Goal: Transaction & Acquisition: Purchase product/service

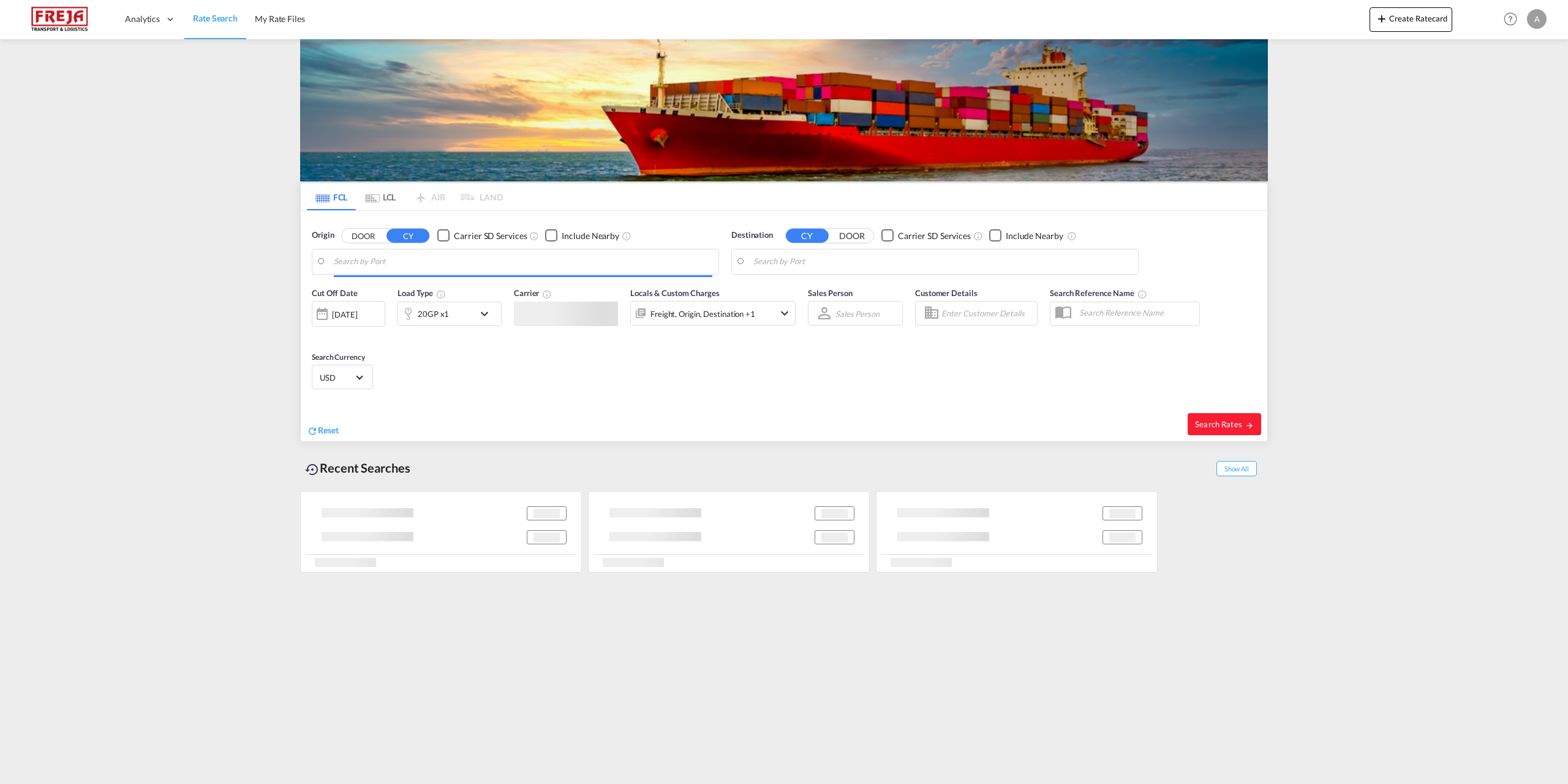
type input "[GEOGRAPHIC_DATA], DKFRC"
type input "[GEOGRAPHIC_DATA], AUSYD"
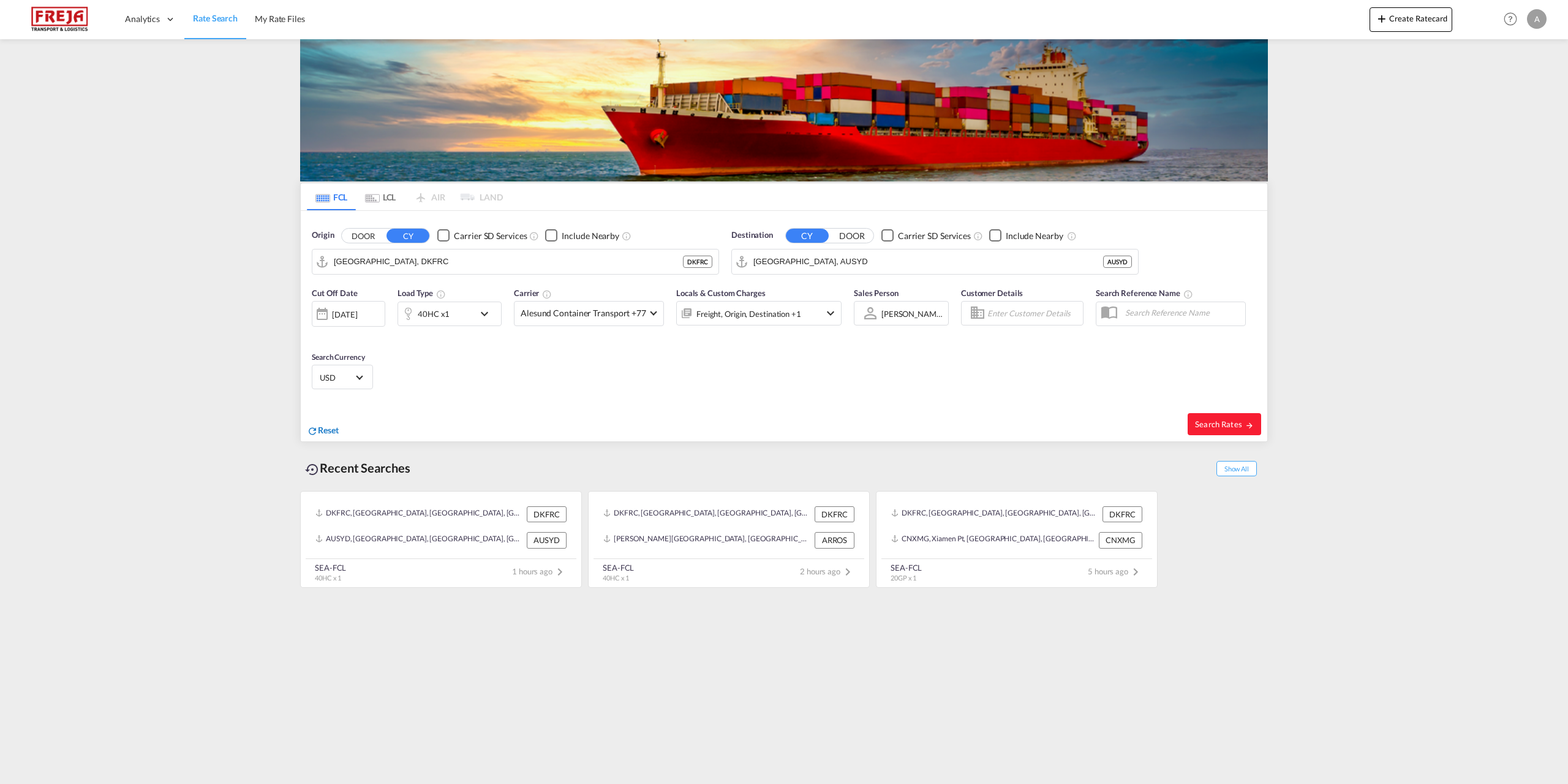
click at [317, 424] on div "Reset" at bounding box center [323, 431] width 32 height 14
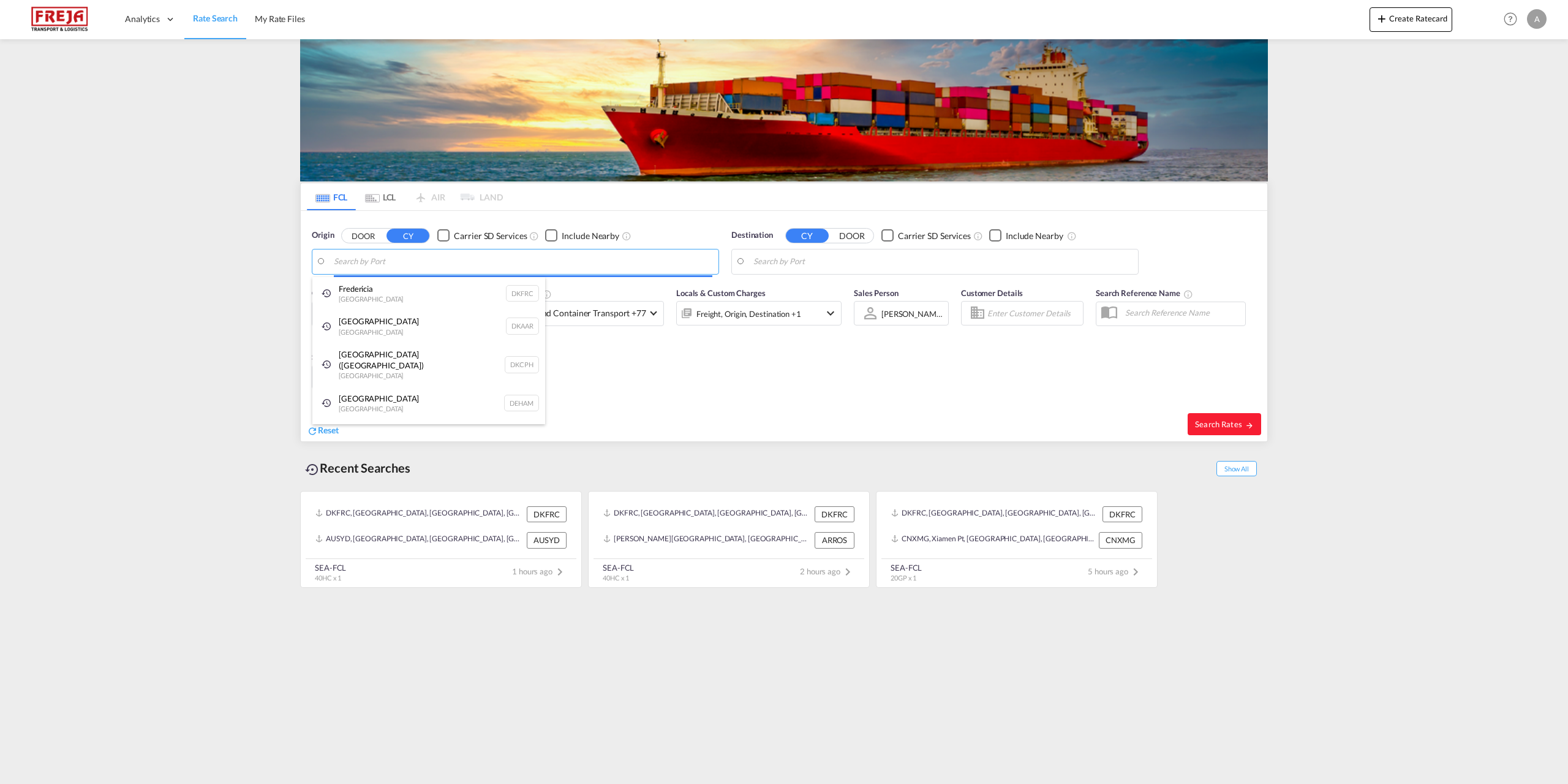
click at [350, 263] on body "Analytics Reports Dashboard Rate Search My Rate Files Analytics" at bounding box center [784, 392] width 1568 height 784
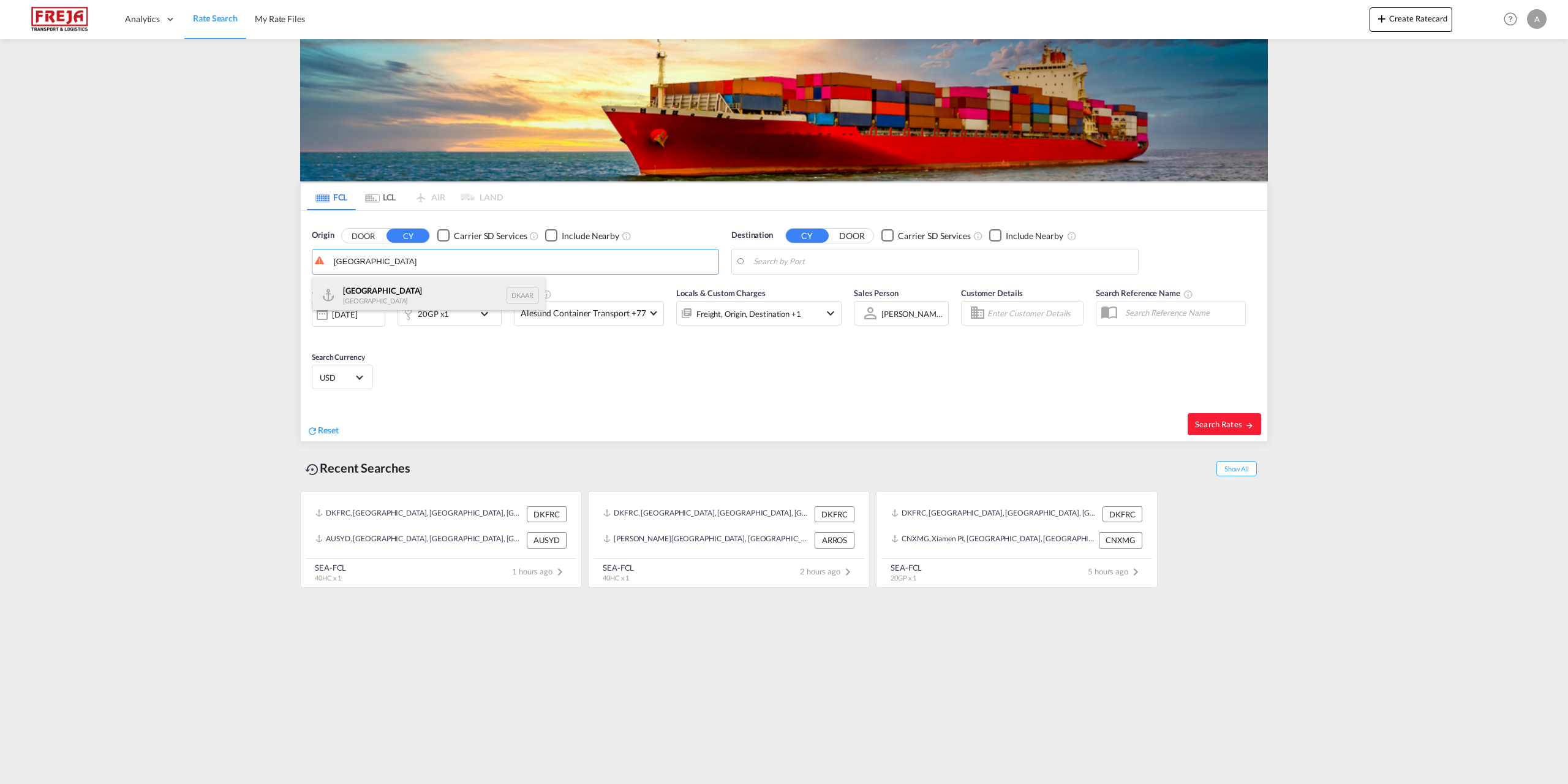
click at [351, 290] on div "Aarhus [GEOGRAPHIC_DATA] DKAAR" at bounding box center [429, 295] width 233 height 37
type input "[GEOGRAPHIC_DATA], [GEOGRAPHIC_DATA]"
click at [773, 257] on body "Analytics Reports Dashboard Rate Search My Rate Files Analytics" at bounding box center [784, 392] width 1568 height 784
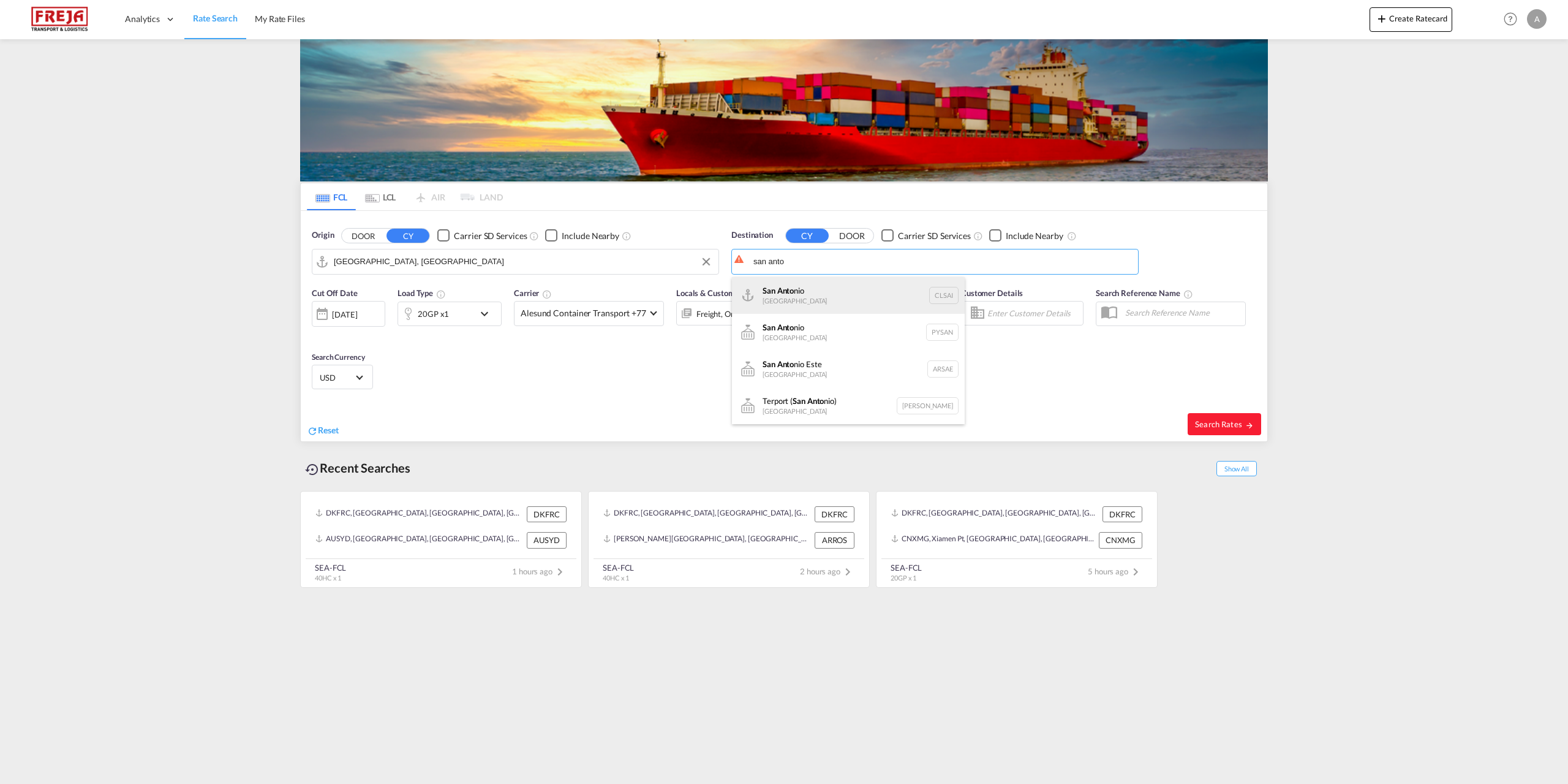
click at [787, 298] on div "San Anto nio [GEOGRAPHIC_DATA] CLSAI" at bounding box center [848, 295] width 233 height 37
type input "San Antonio, CLSAI"
click at [647, 313] on md-select-value "Alesund Container Transport +77" at bounding box center [589, 314] width 149 height 24
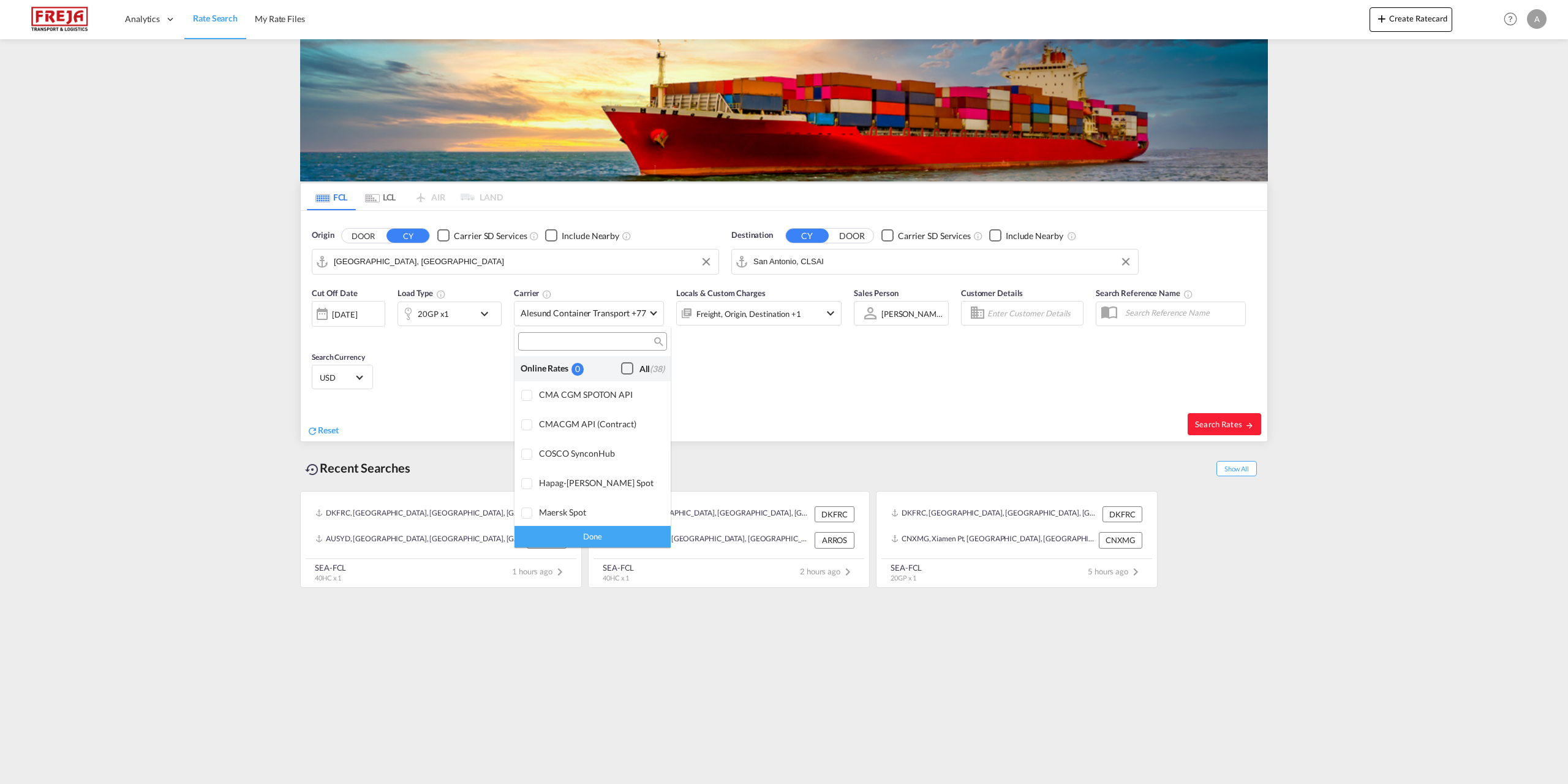
click at [621, 367] on div "Checkbox No Ink" at bounding box center [626, 368] width 12 height 12
click at [486, 316] on md-backdrop at bounding box center [784, 392] width 1568 height 784
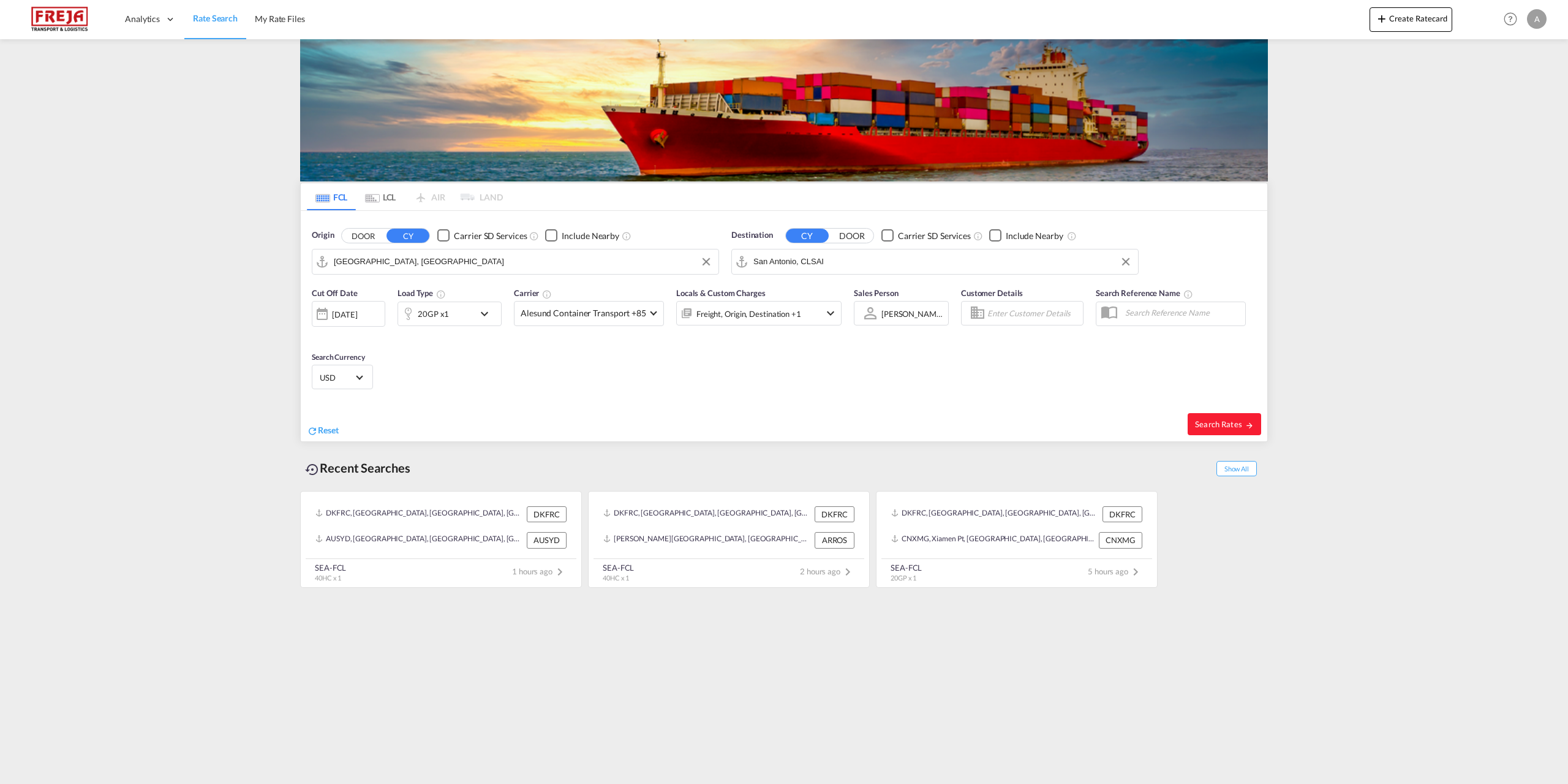
click at [481, 313] on md-icon "icon-chevron-down" at bounding box center [487, 314] width 21 height 15
click at [561, 368] on md-icon "icon-plus-circle-outline" at bounding box center [563, 366] width 15 height 15
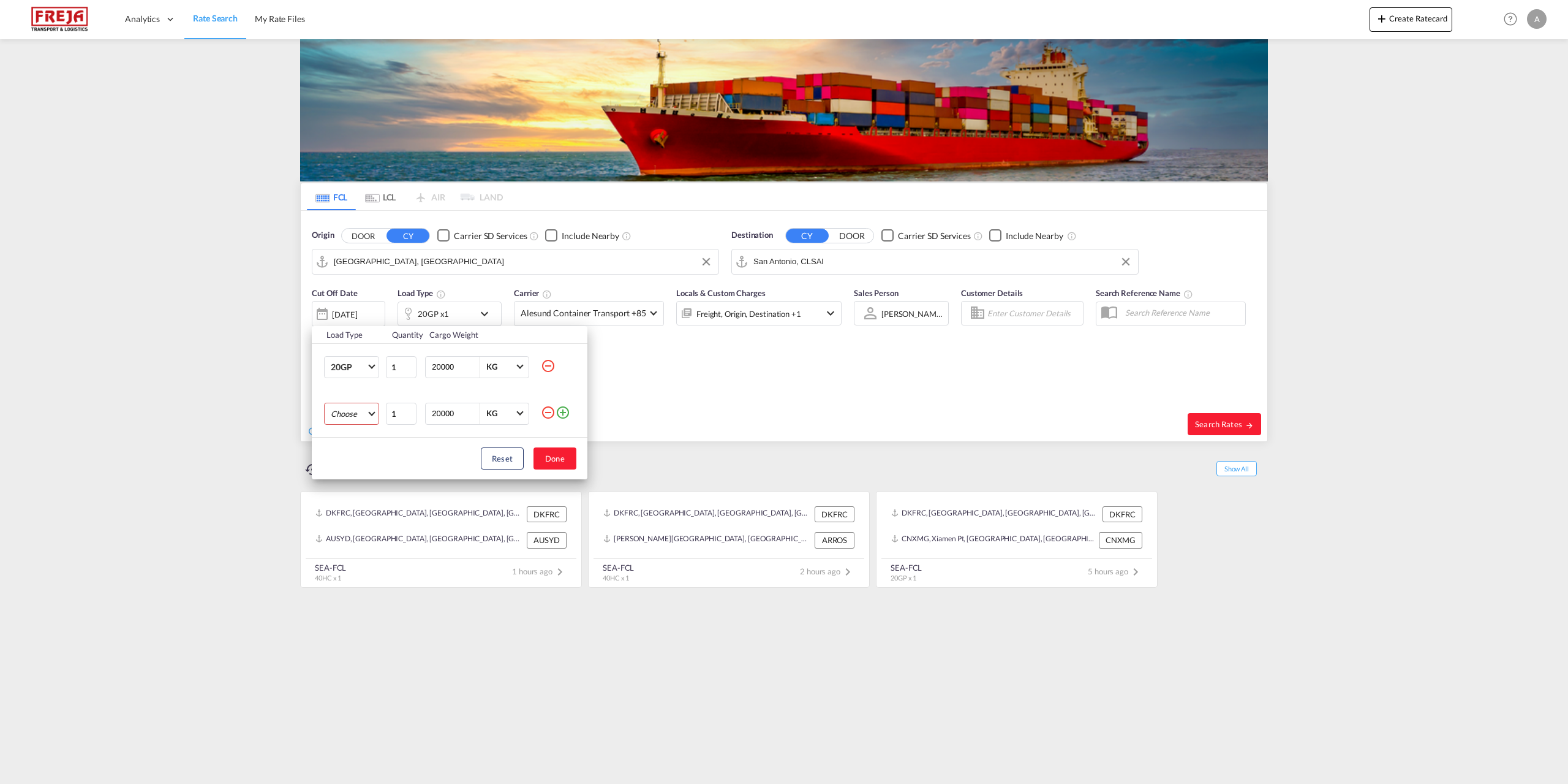
click at [370, 413] on md-select "Choose 20GP 40GP 40HC 45HC 20RE 40RE 40HR 20OT 40OT 20FR 40FR 40NR 20NR 45S 20T…" at bounding box center [351, 413] width 55 height 22
click at [357, 478] on md-option "40HC" at bounding box center [362, 472] width 83 height 29
click at [548, 463] on button "Done" at bounding box center [554, 458] width 43 height 22
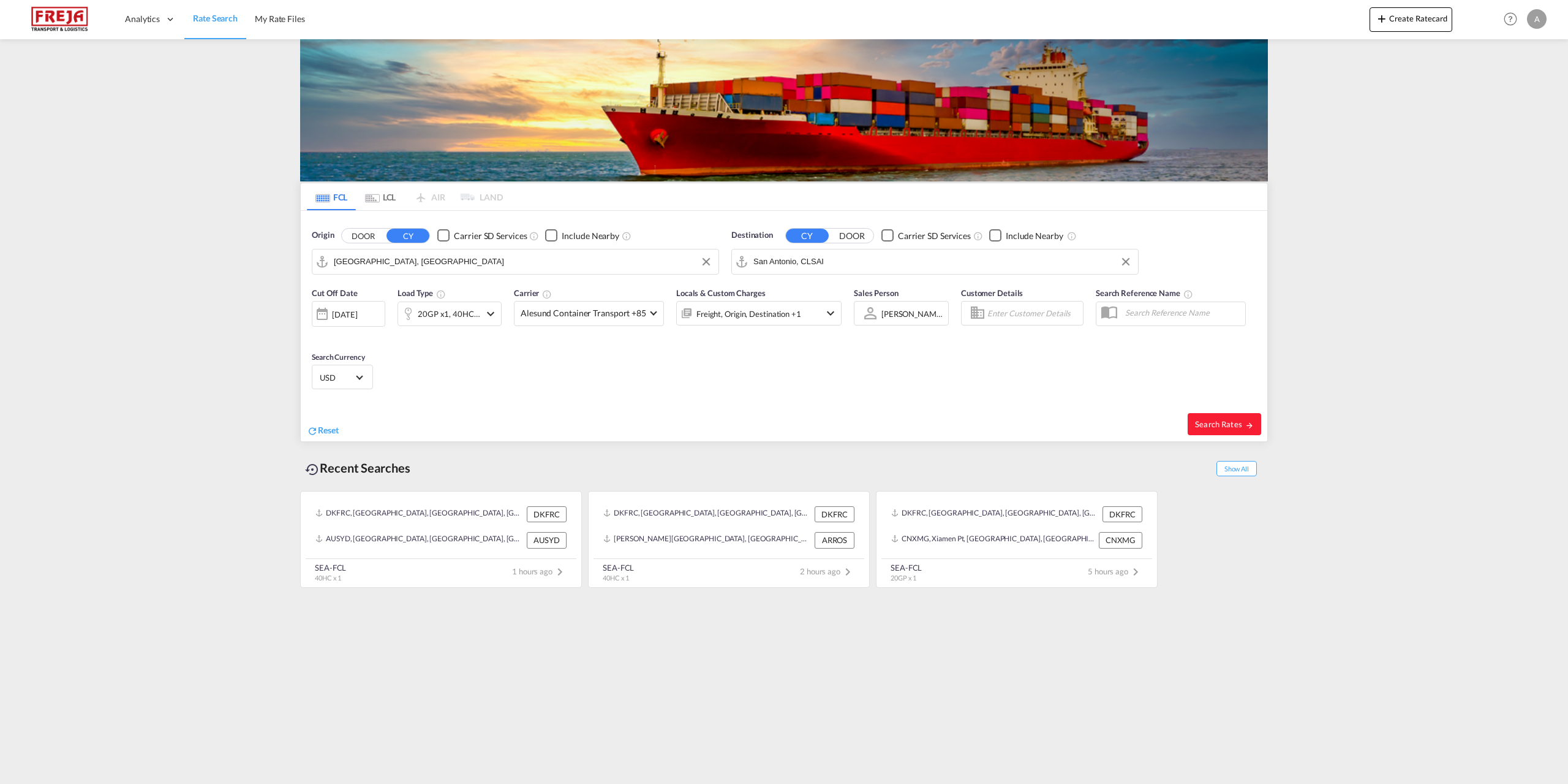
click at [499, 315] on div "20GP x1, 40HC x1" at bounding box center [450, 314] width 104 height 25
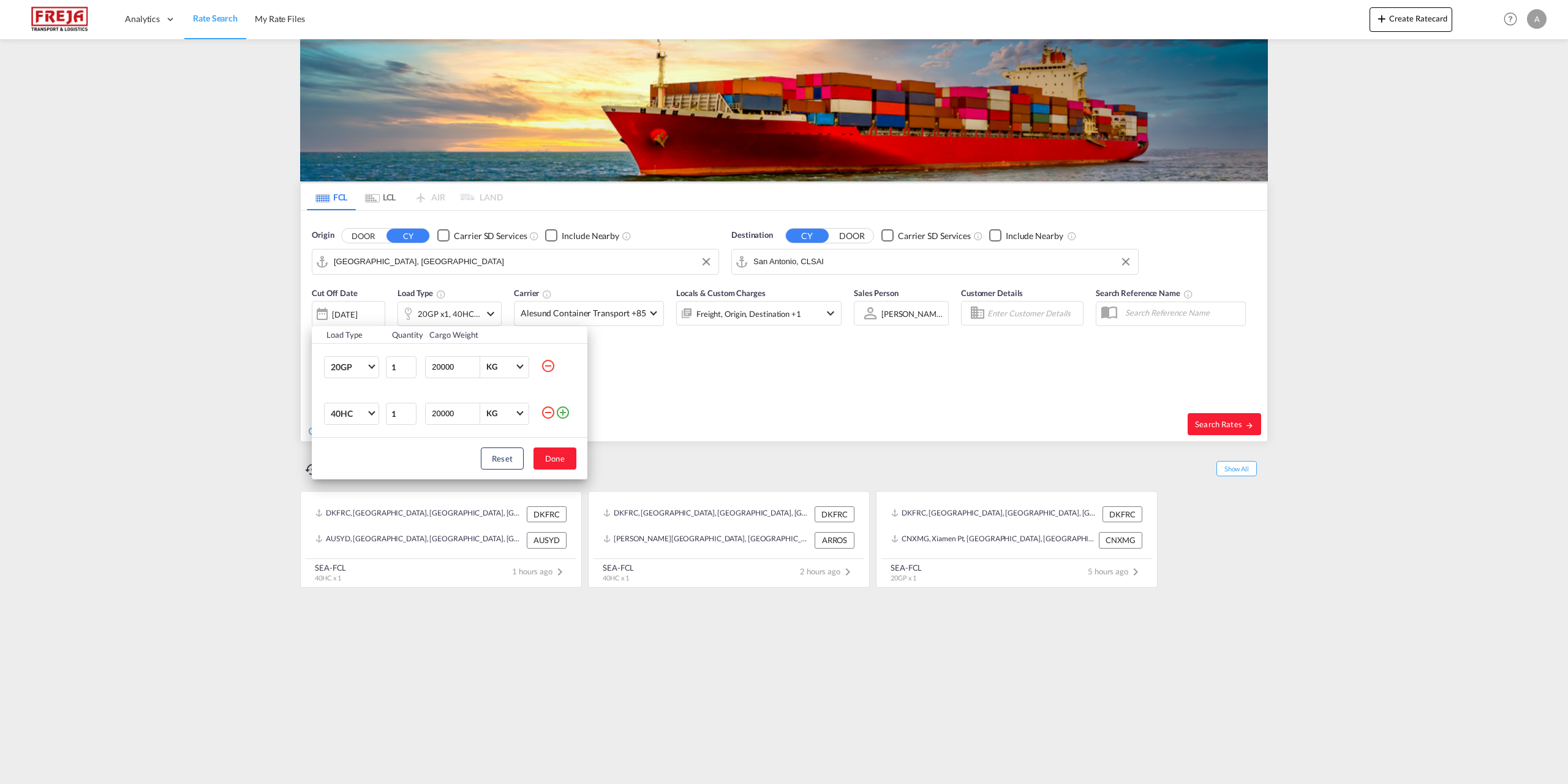
click at [562, 409] on md-icon "icon-plus-circle-outline" at bounding box center [563, 413] width 15 height 15
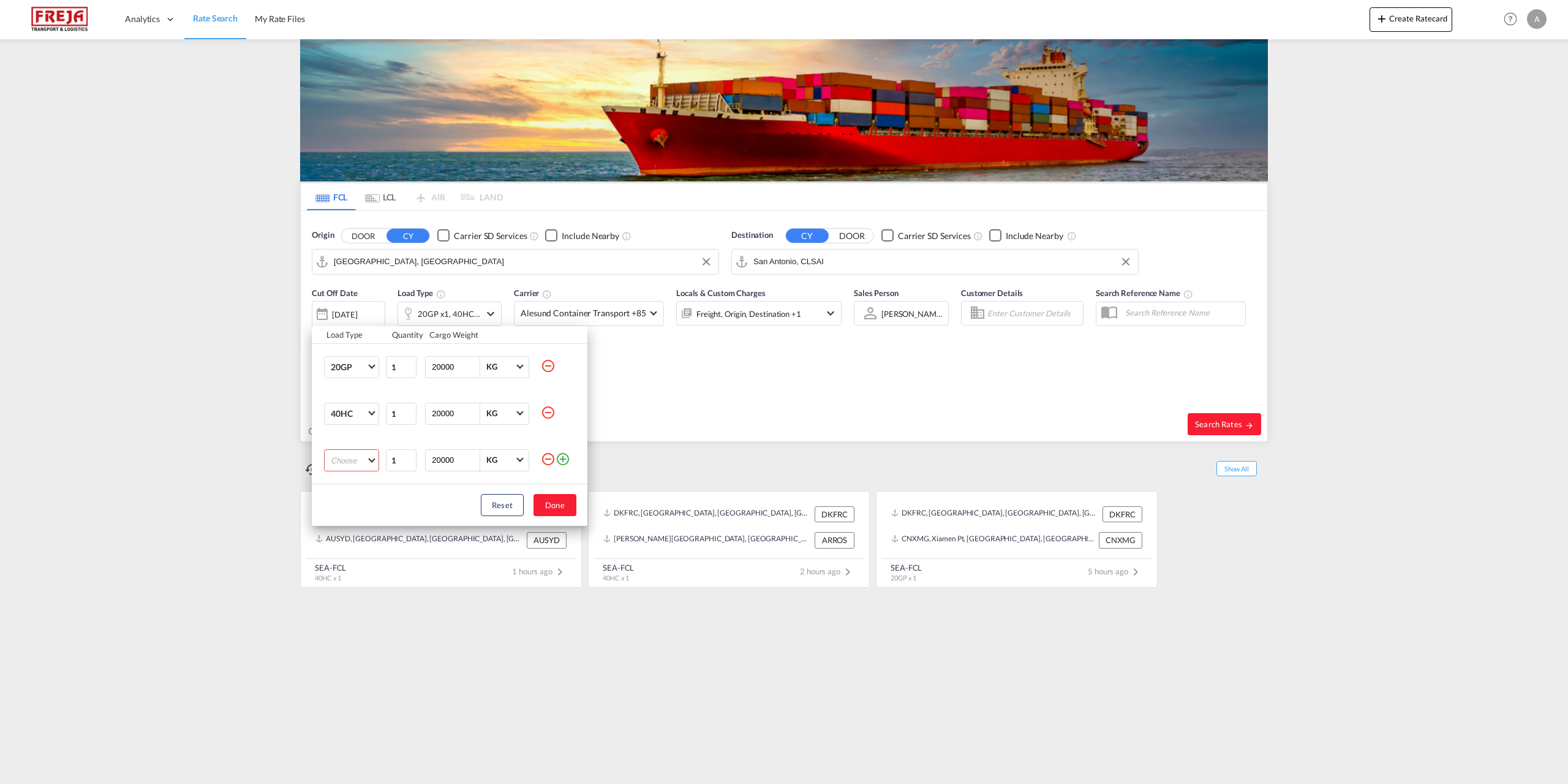
click at [374, 459] on md-select "Choose 20GP 40GP 40HC 45HC 20RE 40RE 40HR 20OT 40OT 20FR 40FR 40NR 20NR 45S 20T…" at bounding box center [351, 460] width 55 height 22
click at [357, 483] on md-option "40NR" at bounding box center [362, 475] width 83 height 29
click at [564, 510] on button "Done" at bounding box center [554, 505] width 43 height 22
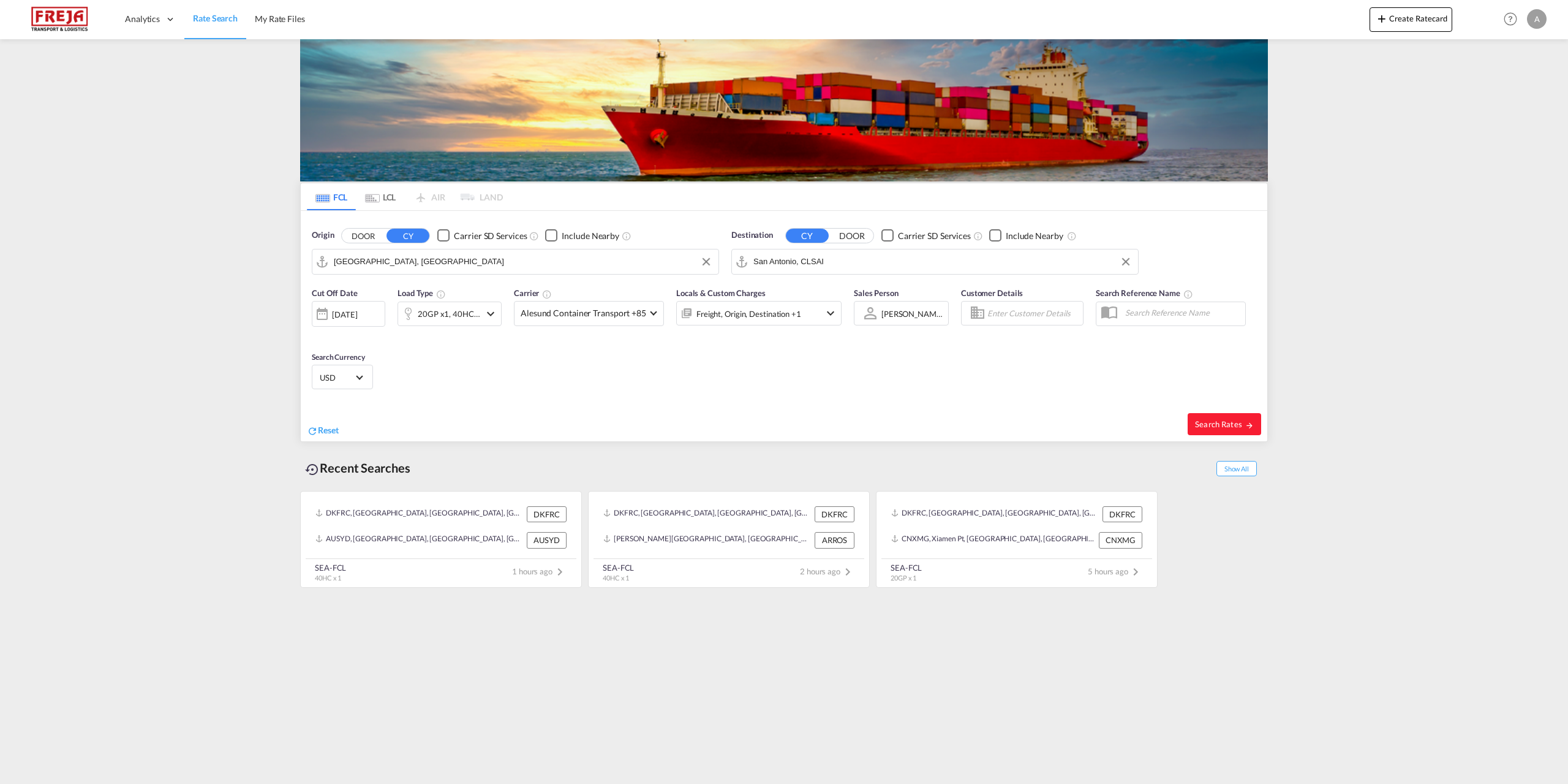
click at [357, 381] on md-select-value "USD" at bounding box center [342, 377] width 48 height 17
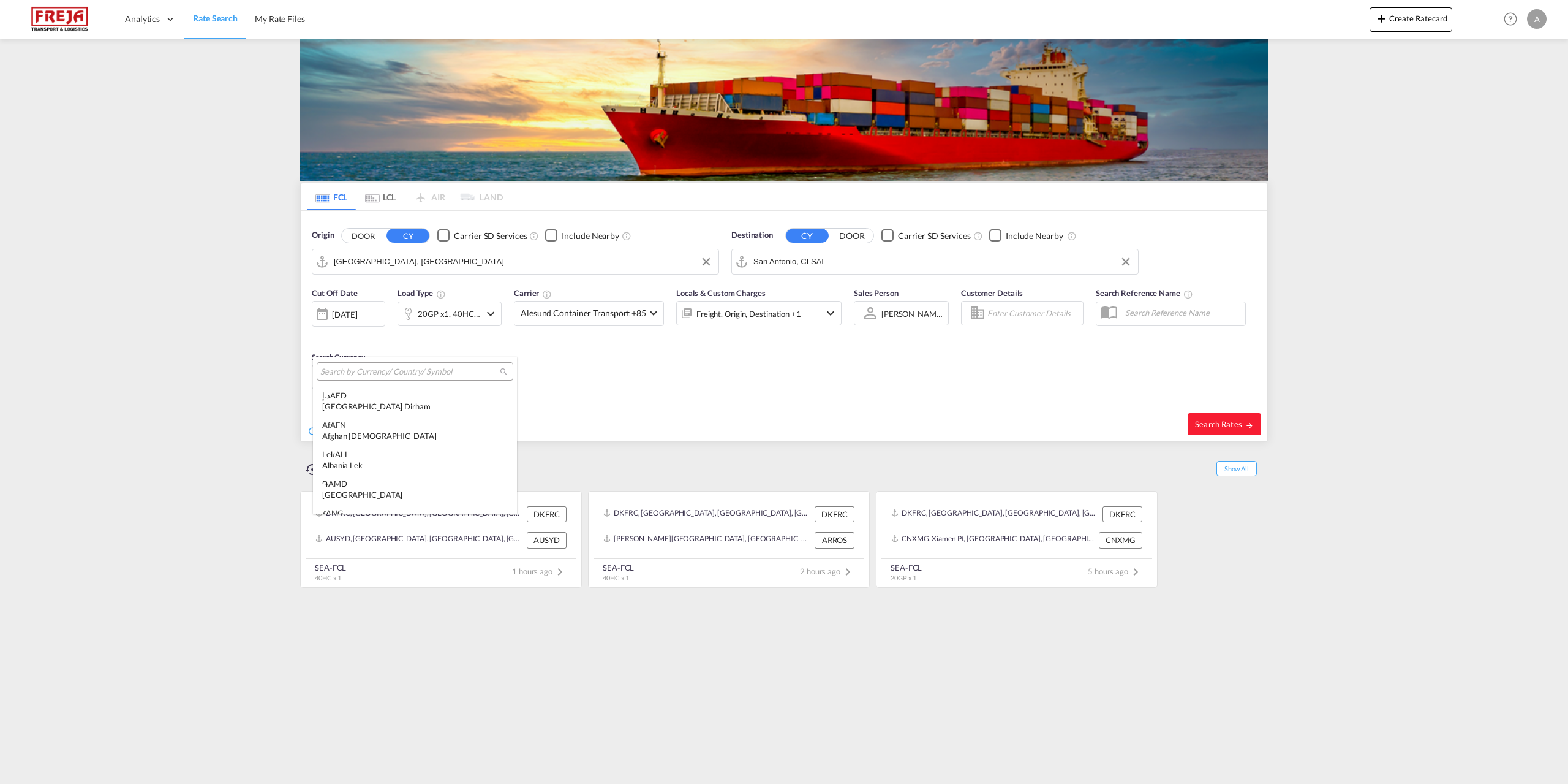
scroll to position [4230, 0]
type md-option "USD"
click at [368, 371] on input "search" at bounding box center [410, 372] width 179 height 11
type input "eur"
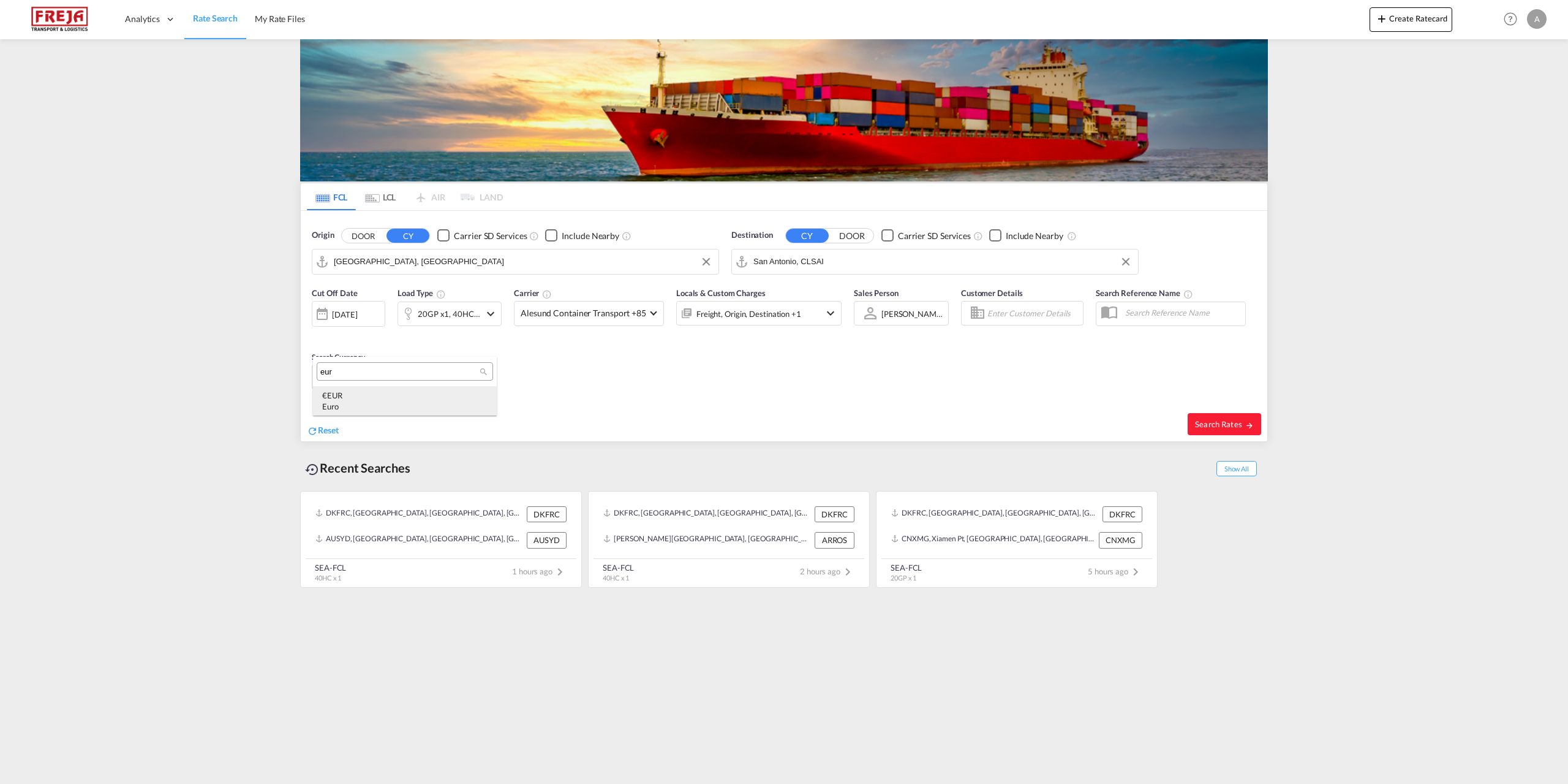
click at [327, 401] on div "Euro" at bounding box center [404, 406] width 165 height 11
click at [1221, 423] on span "Search Rates" at bounding box center [1224, 424] width 59 height 10
type input "DKAAR to CLSAI / [DATE]"
